Goal: Transaction & Acquisition: Purchase product/service

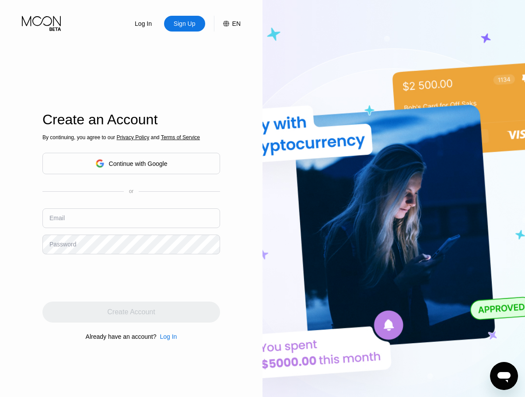
click at [131, 218] on input "text" at bounding box center [131, 218] width 178 height 20
type input "[EMAIL_ADDRESS][DOMAIN_NAME]"
click at [131, 312] on div "Create Account" at bounding box center [131, 312] width 48 height 9
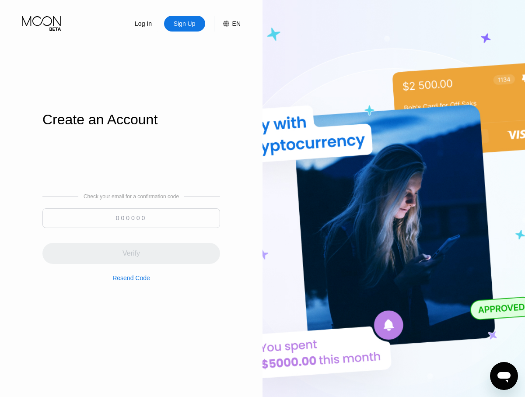
click at [131, 218] on input at bounding box center [131, 218] width 178 height 20
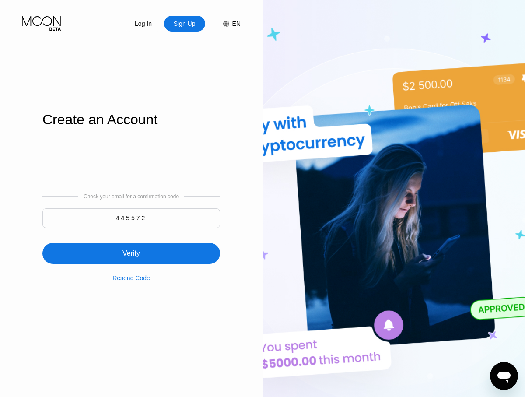
type input "445572"
click at [131, 248] on div "Verify" at bounding box center [131, 253] width 178 height 21
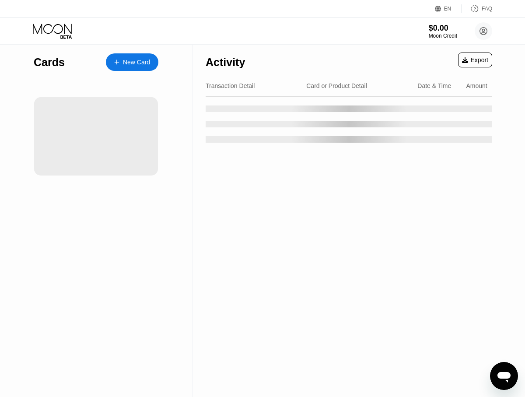
click at [132, 62] on div "New Card" at bounding box center [136, 62] width 27 height 7
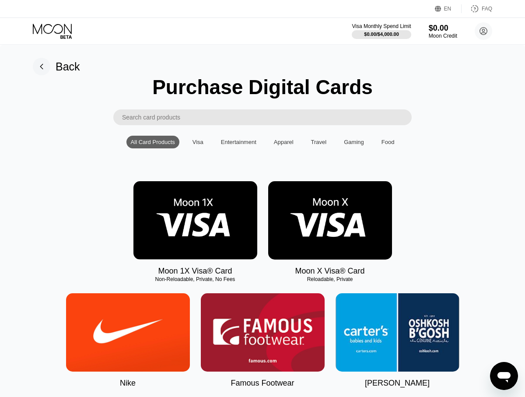
click at [195, 221] on img at bounding box center [196, 220] width 124 height 78
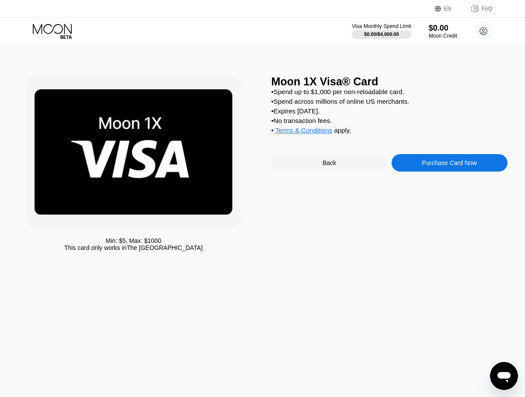
click at [450, 164] on div "Purchase Card Now" at bounding box center [450, 162] width 55 height 7
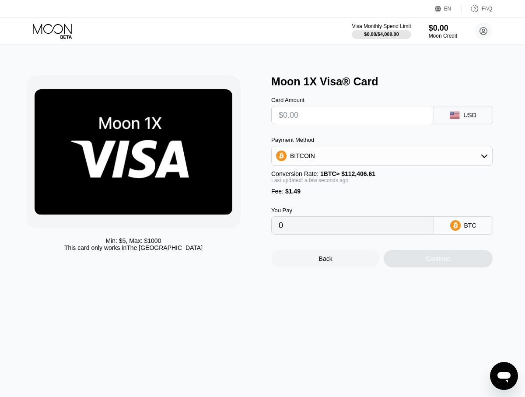
type input "$9"
type input "0.00009333"
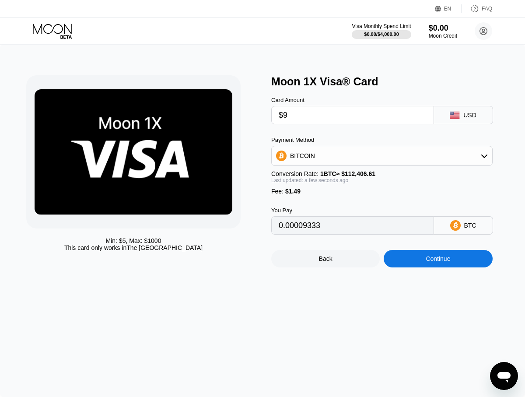
type input "$95"
type input "0.00085841"
click at [438, 259] on div "Continue" at bounding box center [438, 258] width 25 height 7
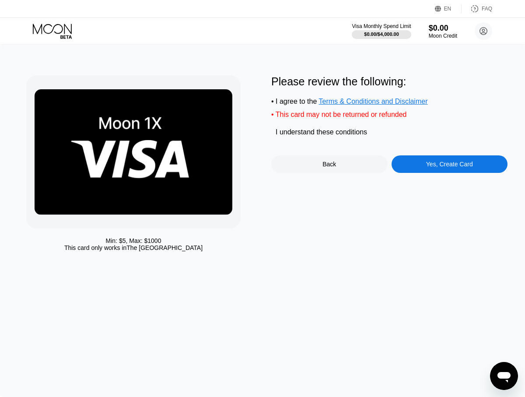
click at [450, 166] on div "Yes, Create Card" at bounding box center [449, 164] width 47 height 7
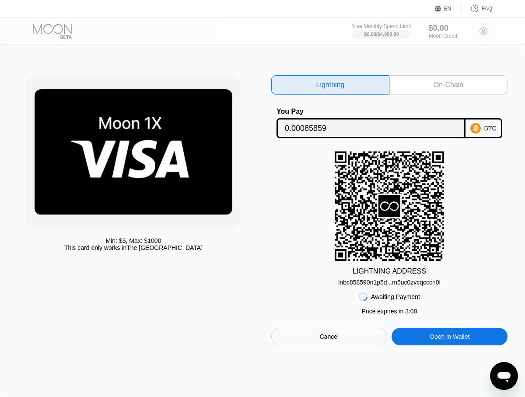
click at [449, 85] on div "On-Chain" at bounding box center [449, 85] width 30 height 9
